Goal: Navigation & Orientation: Find specific page/section

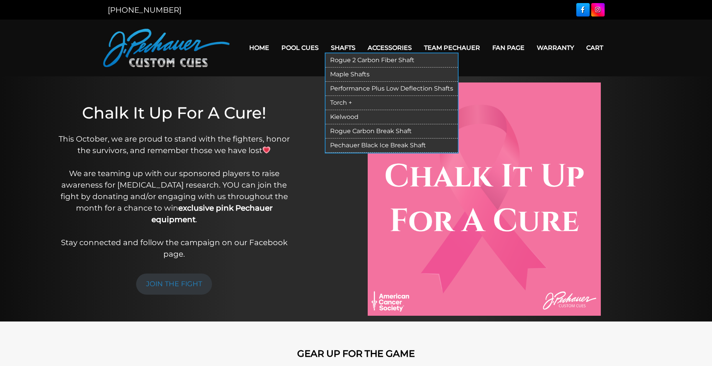
click at [336, 48] on link "Shafts" at bounding box center [343, 48] width 37 height 20
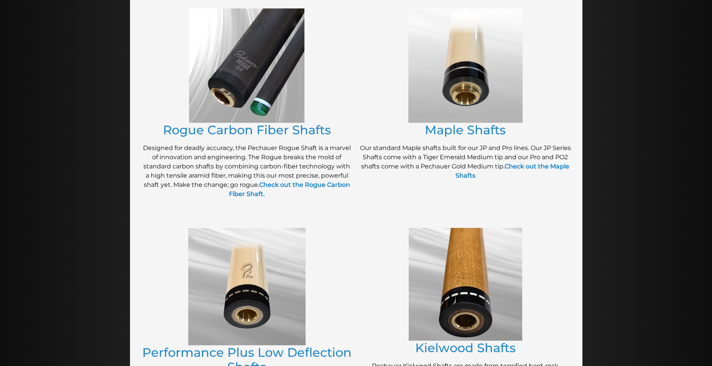
scroll to position [157, 0]
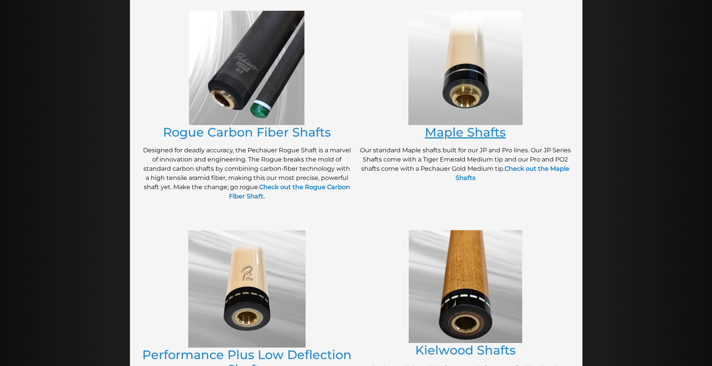
click at [473, 131] on link "Maple Shafts" at bounding box center [465, 132] width 81 height 15
